Goal: Obtain resource: Obtain resource

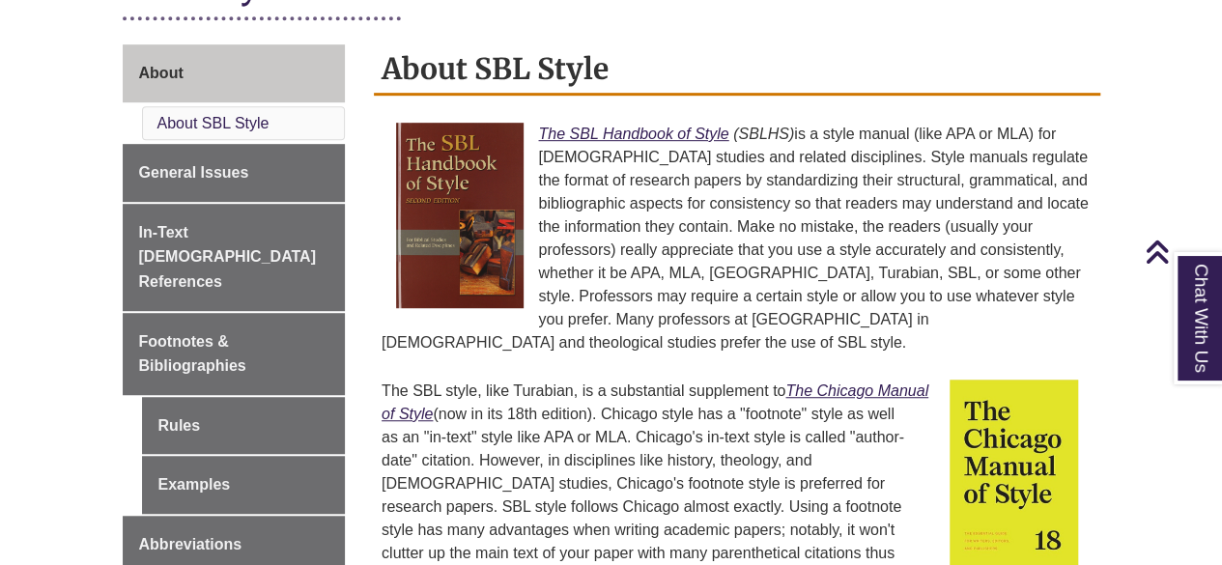
scroll to position [489, 0]
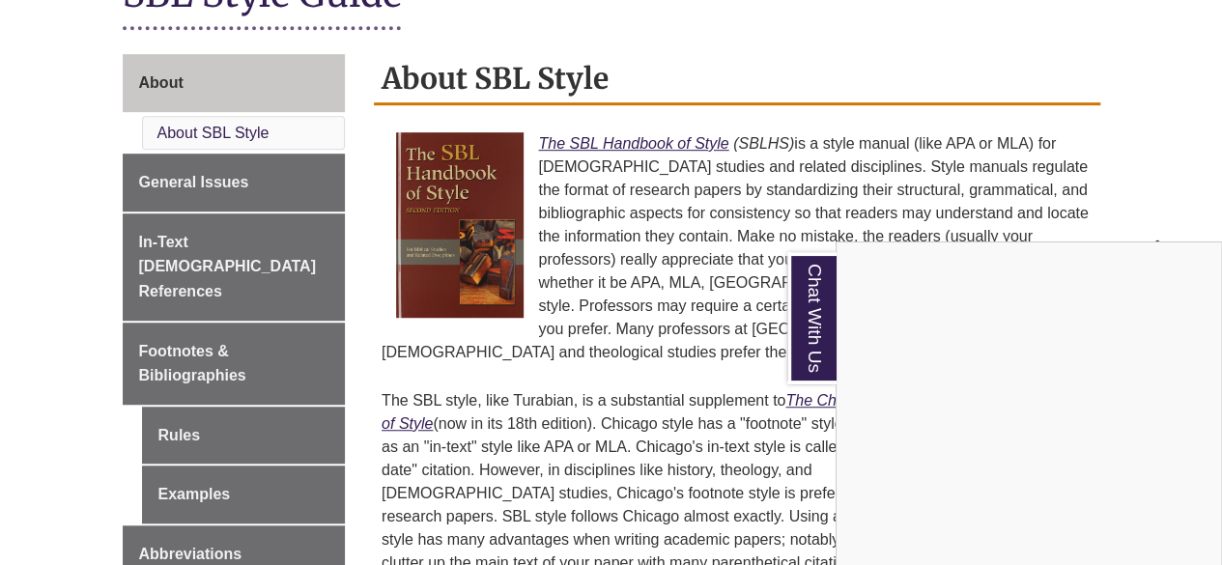
click at [232, 183] on div "Chat With Us" at bounding box center [611, 282] width 1222 height 565
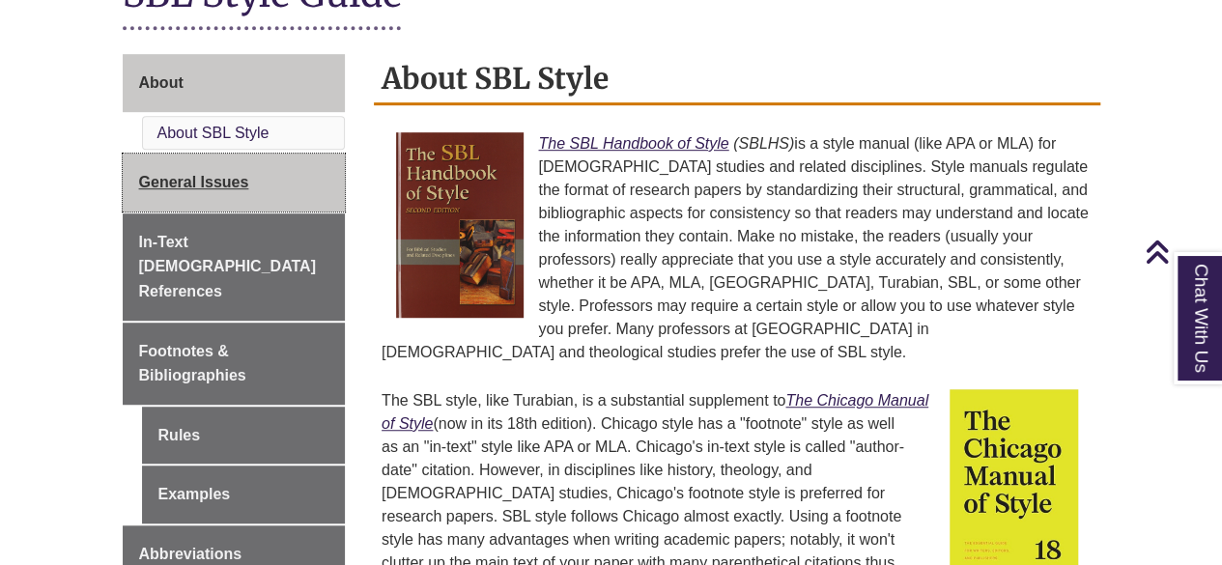
click at [230, 183] on span "General Issues" at bounding box center [194, 182] width 110 height 16
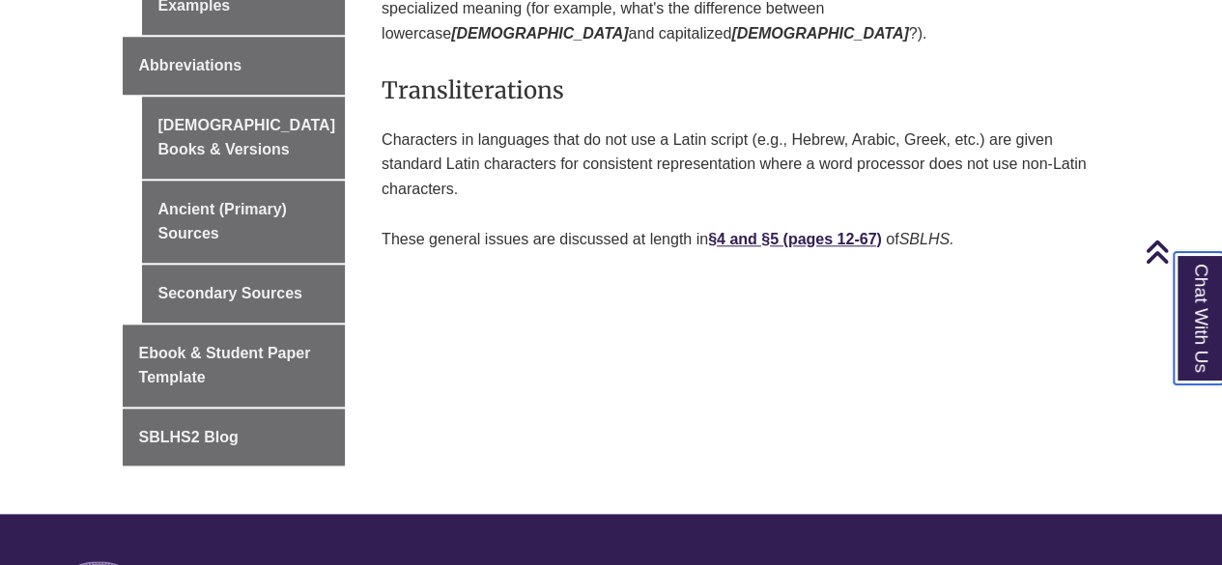
scroll to position [980, 0]
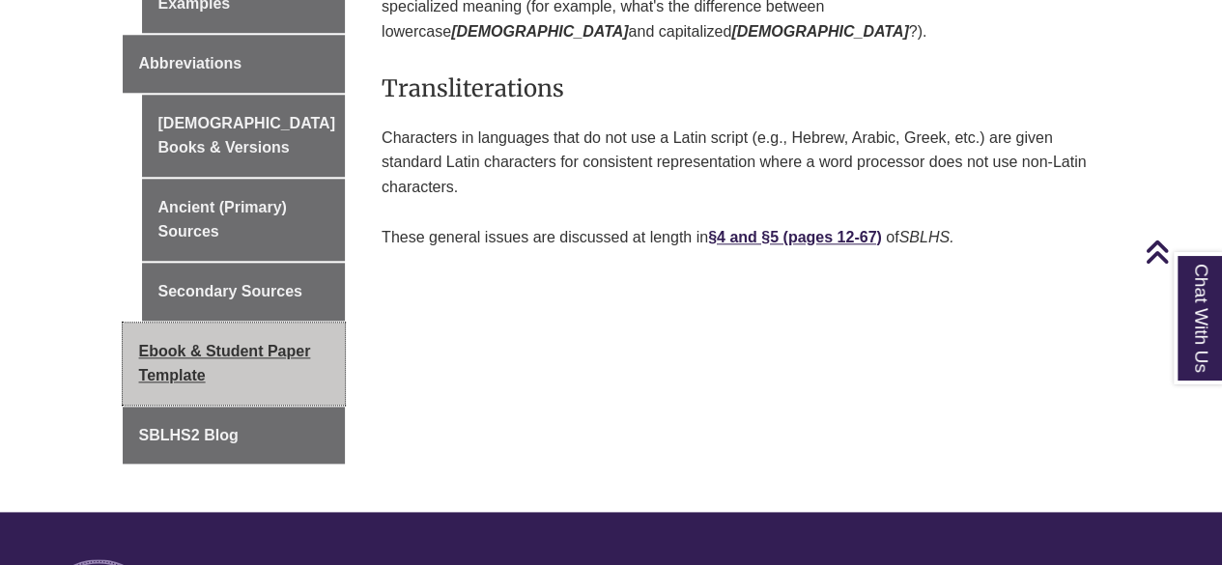
click at [220, 343] on span "Ebook & Student Paper Template" at bounding box center [225, 364] width 172 height 42
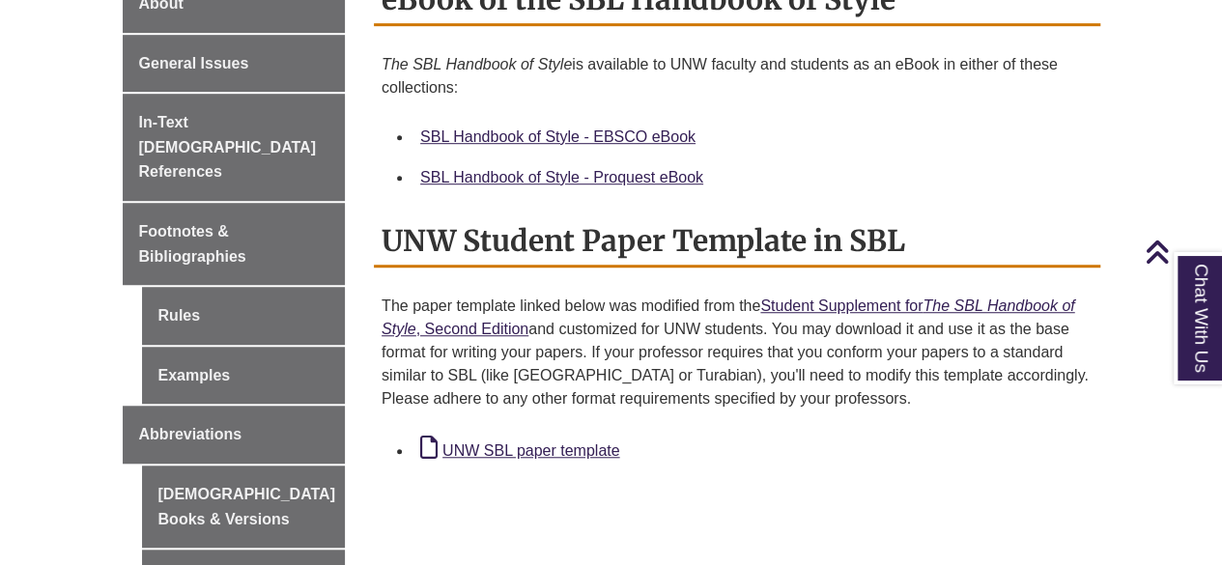
scroll to position [592, 0]
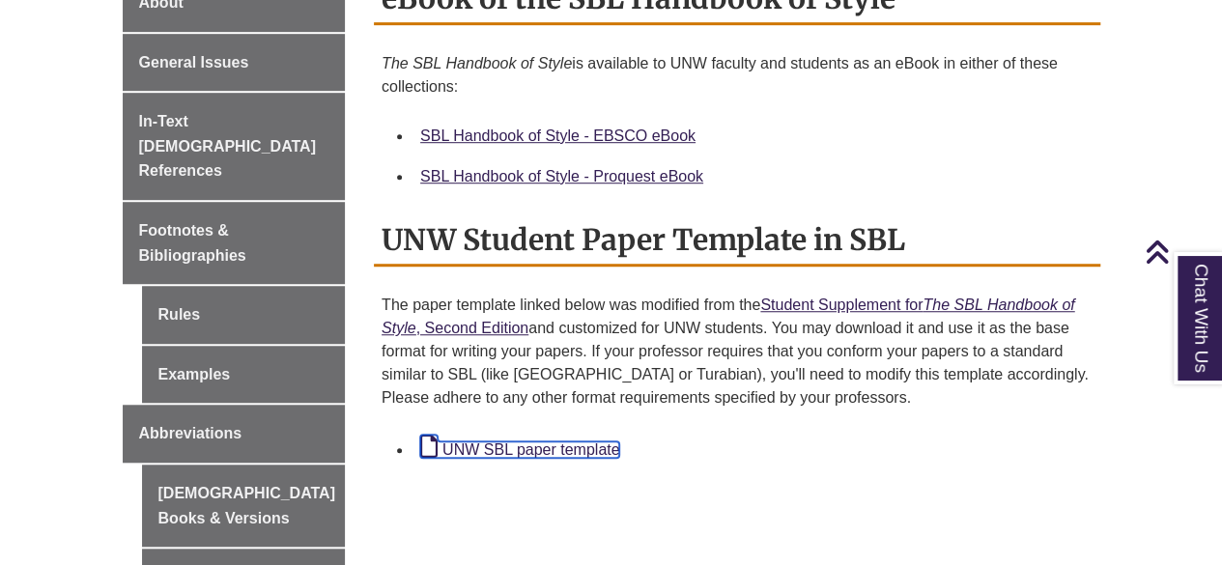
click at [507, 442] on link "UNW SBL paper template" at bounding box center [519, 450] width 199 height 16
